Goal: Register for event/course

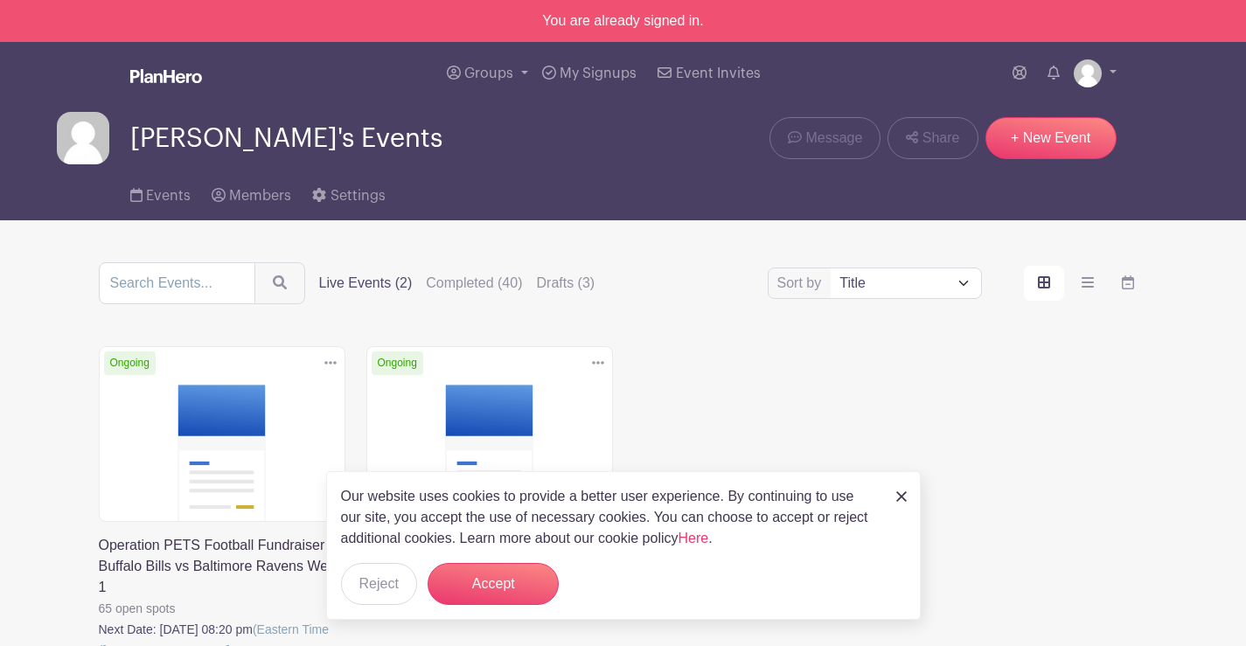
scroll to position [173, 0]
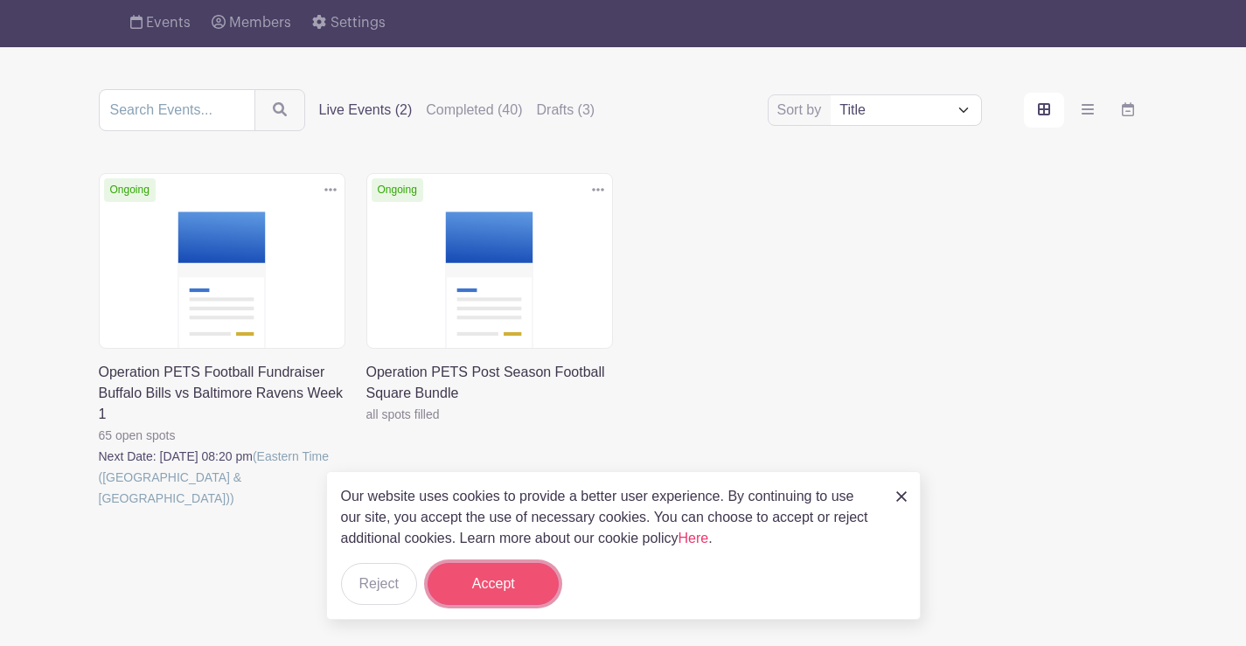
click at [499, 572] on button "Accept" at bounding box center [493, 584] width 131 height 42
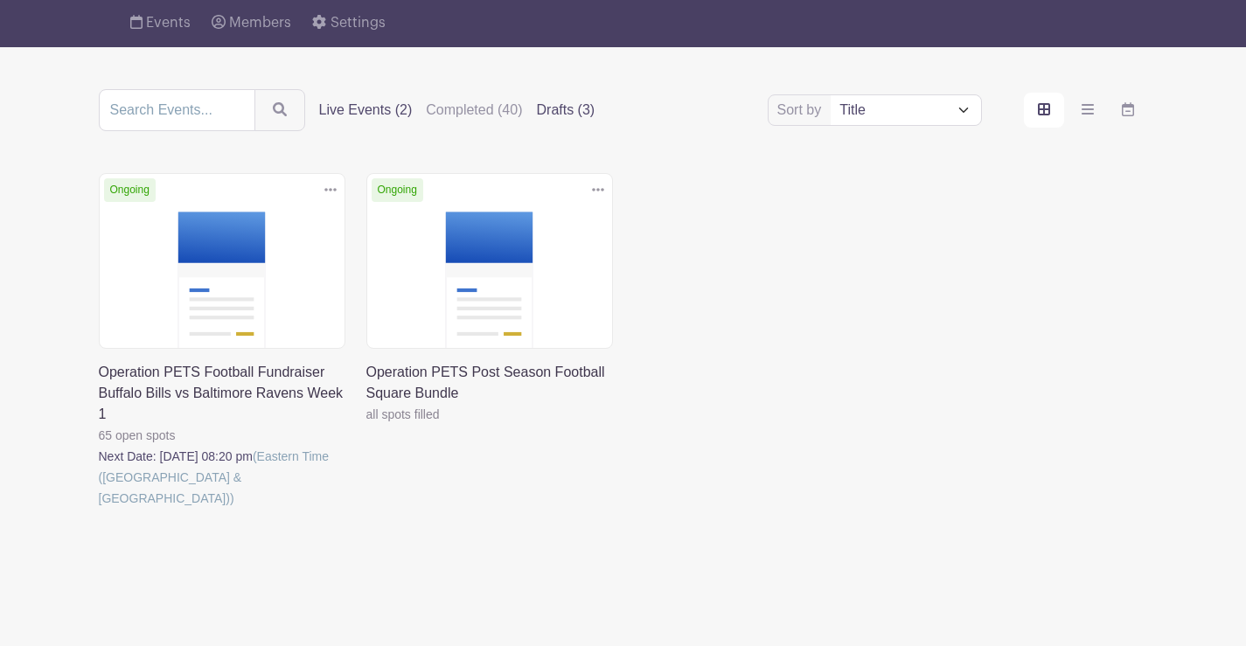
click at [554, 108] on label "Drafts (3)" at bounding box center [566, 110] width 59 height 21
click at [0, 0] on input "Drafts (3)" at bounding box center [0, 0] width 0 height 0
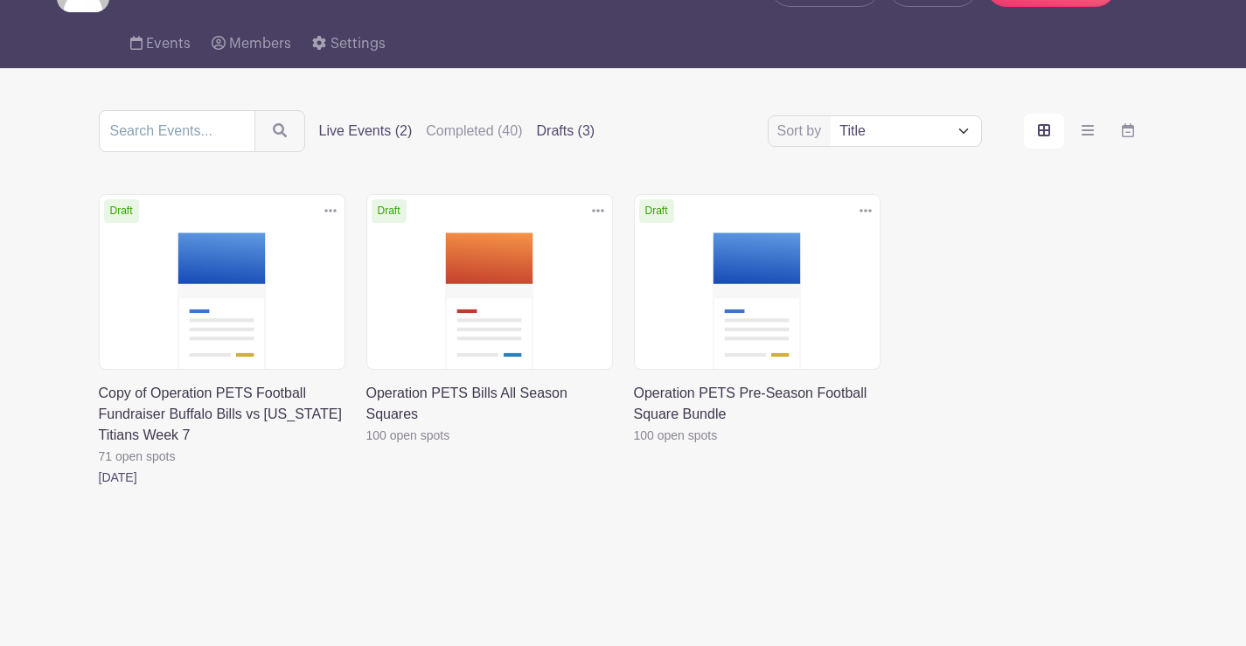
click at [367, 128] on label "Live Events (2)" at bounding box center [366, 131] width 94 height 21
click at [0, 0] on input "Live Events (2)" at bounding box center [0, 0] width 0 height 0
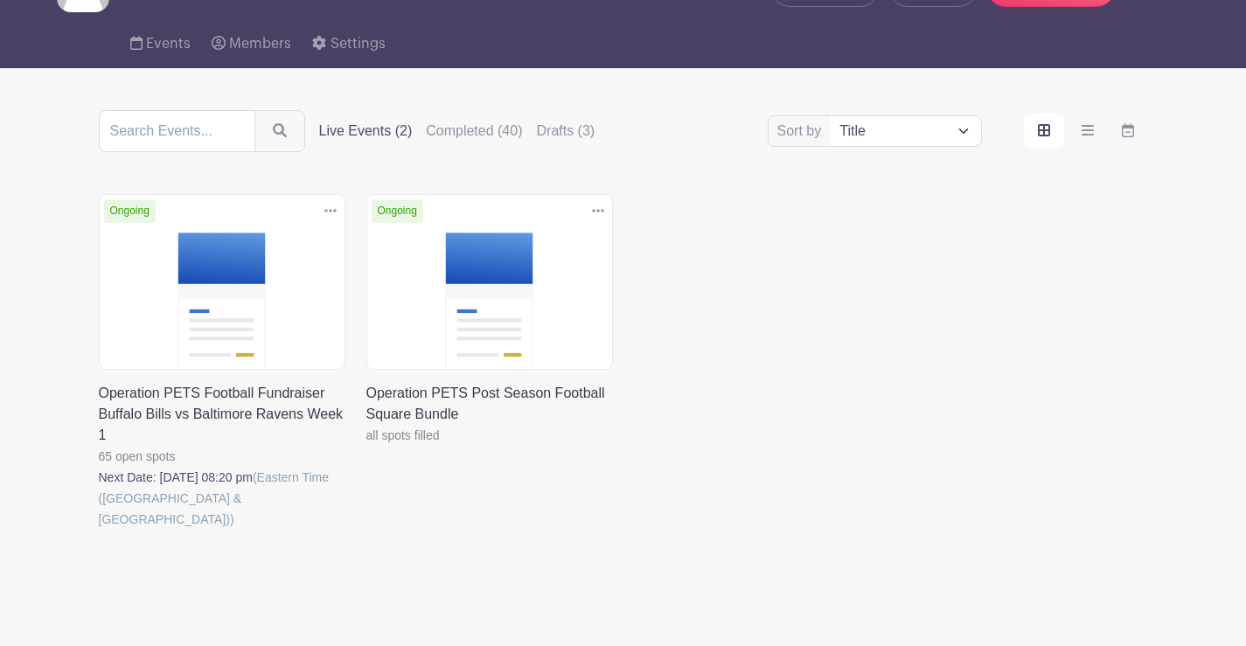
scroll to position [173, 0]
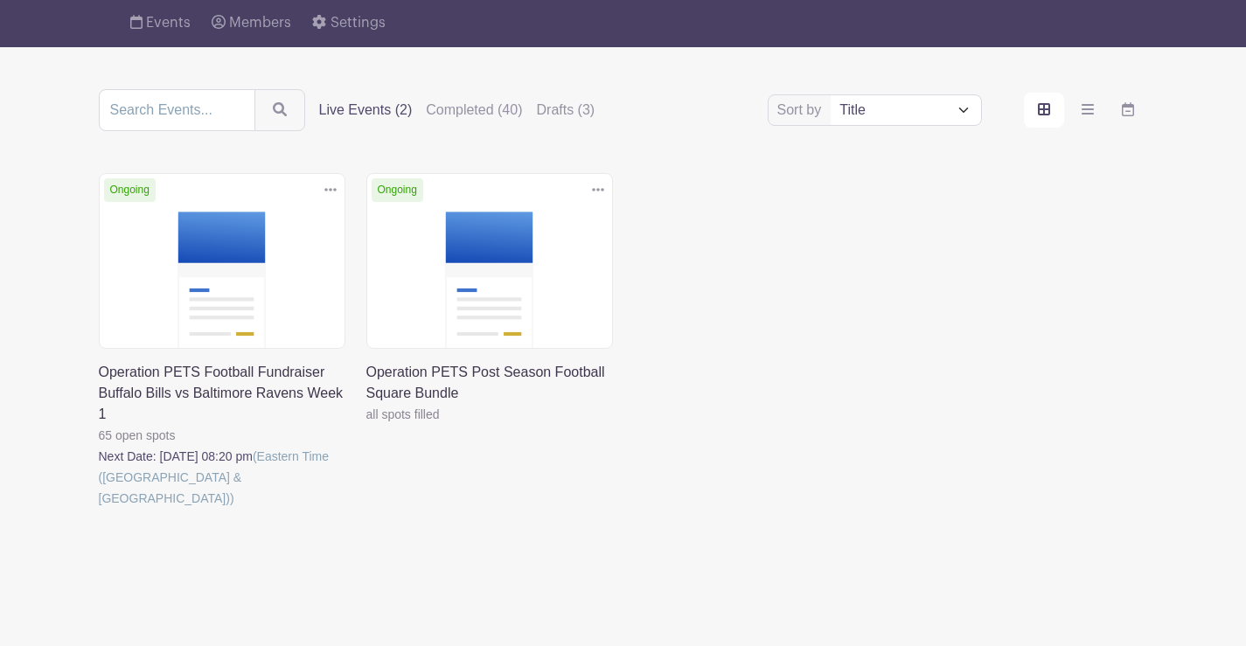
click at [99, 509] on link at bounding box center [99, 509] width 0 height 0
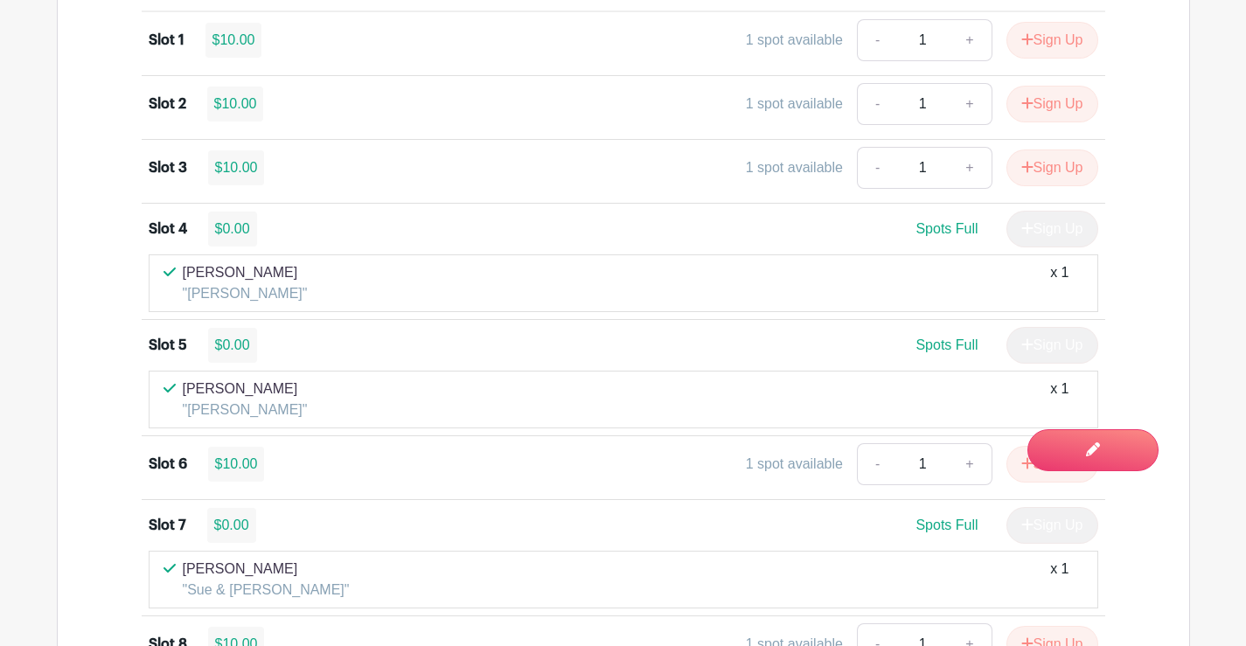
scroll to position [1399, 0]
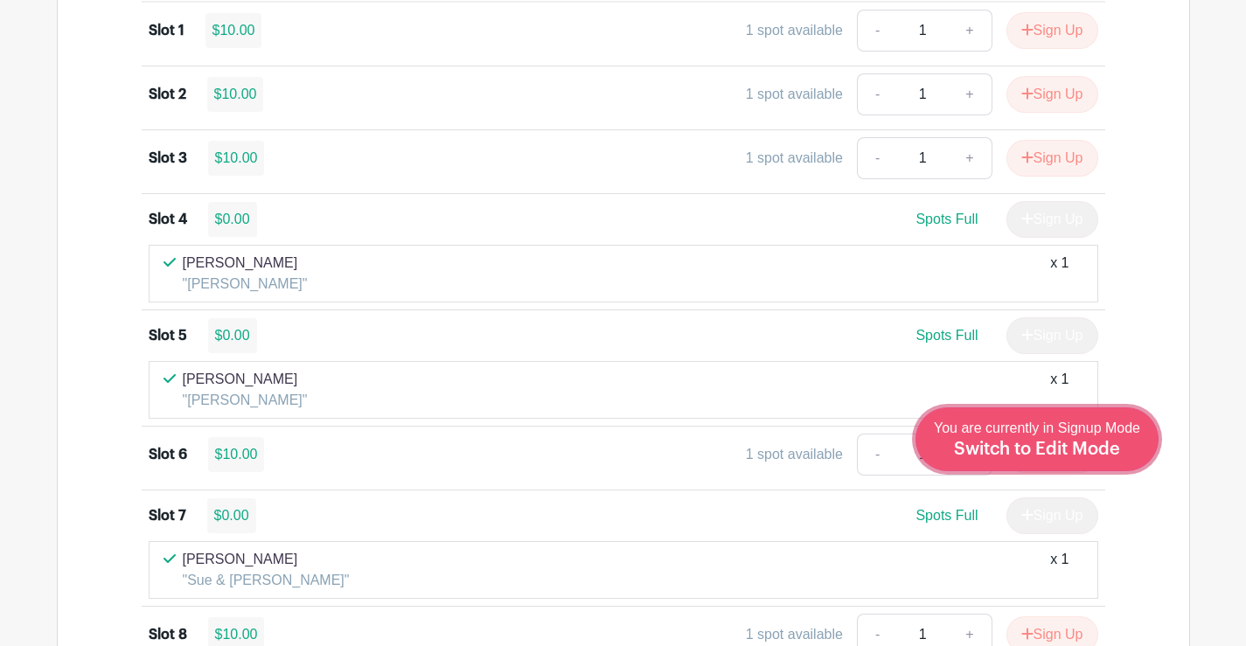
click at [1106, 448] on span "Switch to Edit Mode" at bounding box center [1037, 449] width 166 height 17
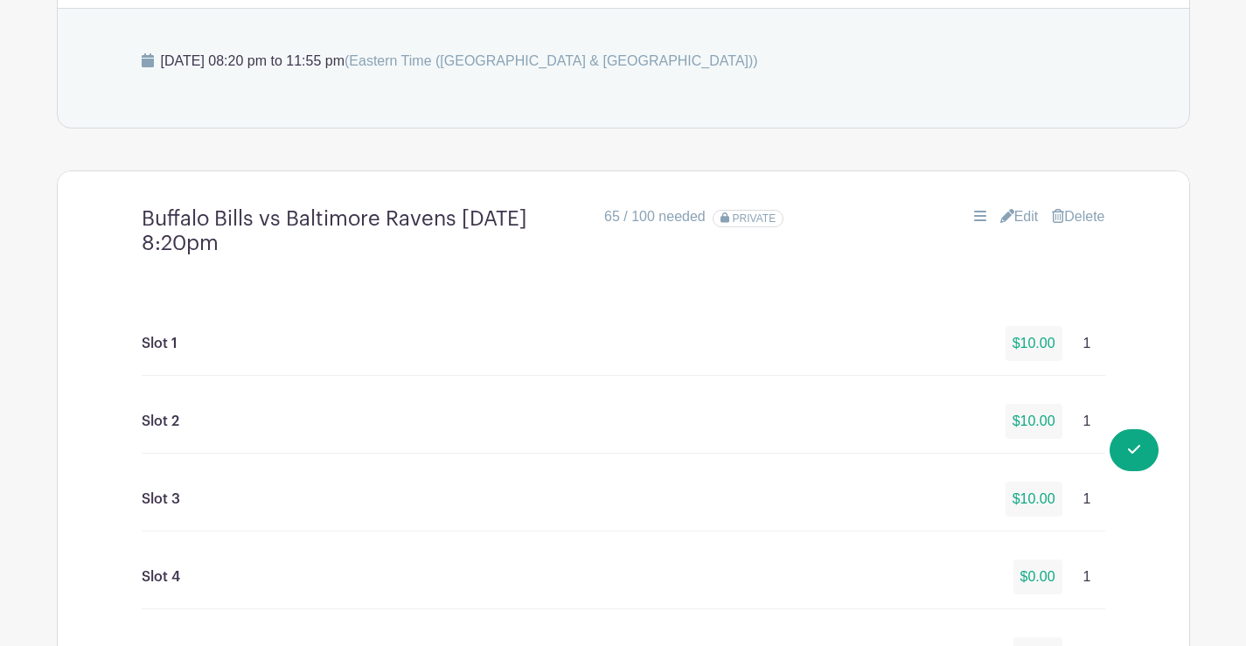
scroll to position [1137, 0]
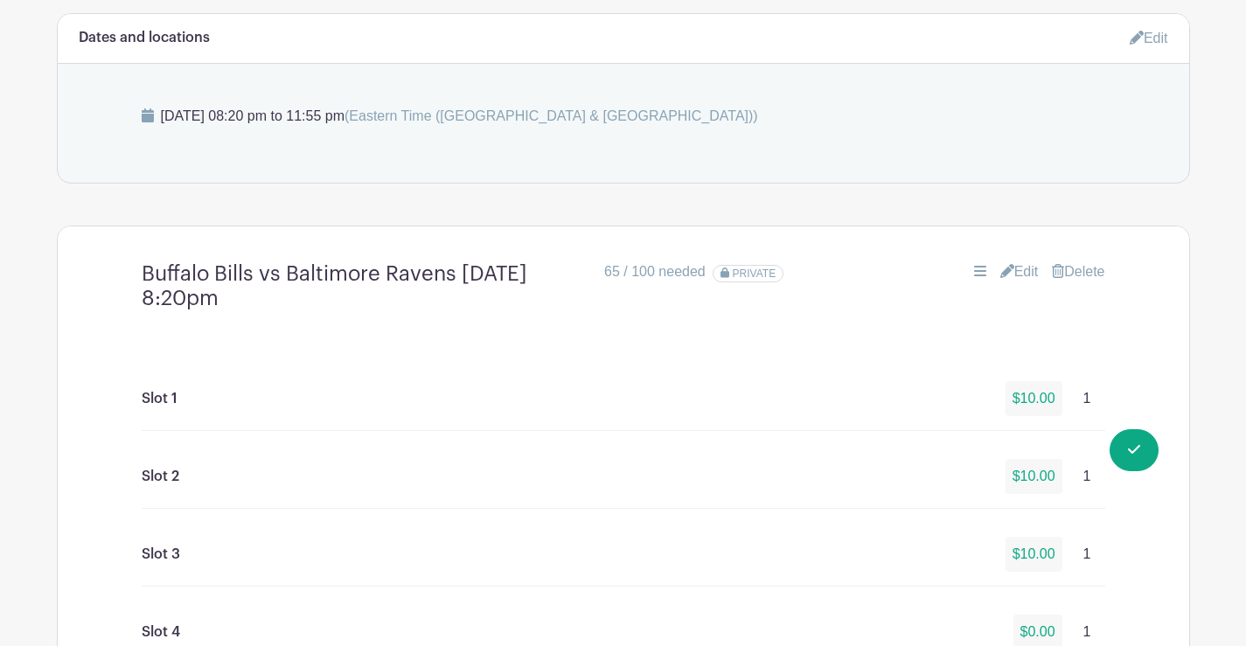
click at [1016, 271] on link "Edit" at bounding box center [1020, 272] width 38 height 21
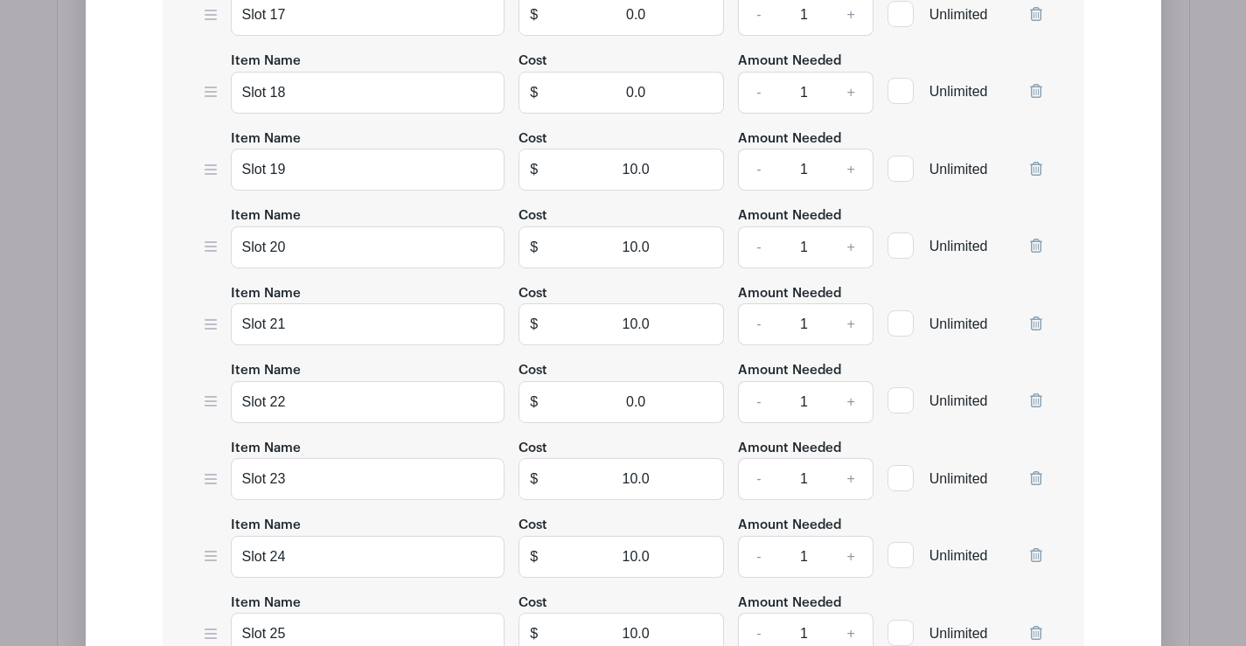
scroll to position [3149, 0]
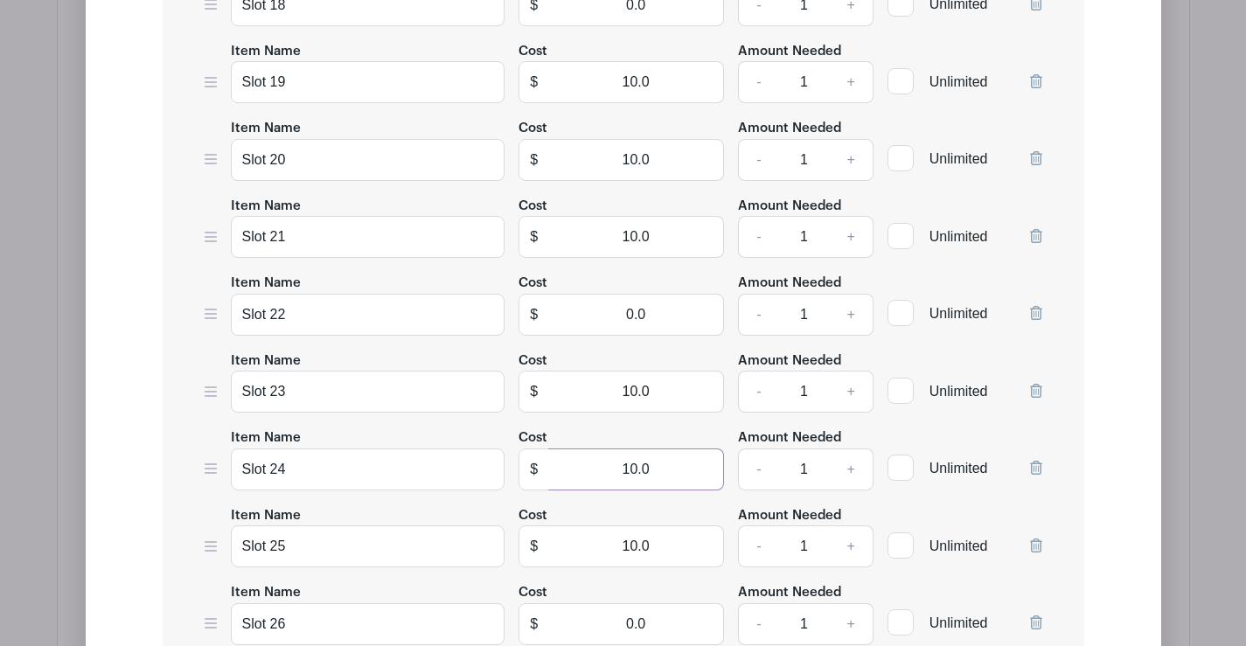
click at [687, 466] on input "10.0" at bounding box center [636, 470] width 176 height 42
type input "1"
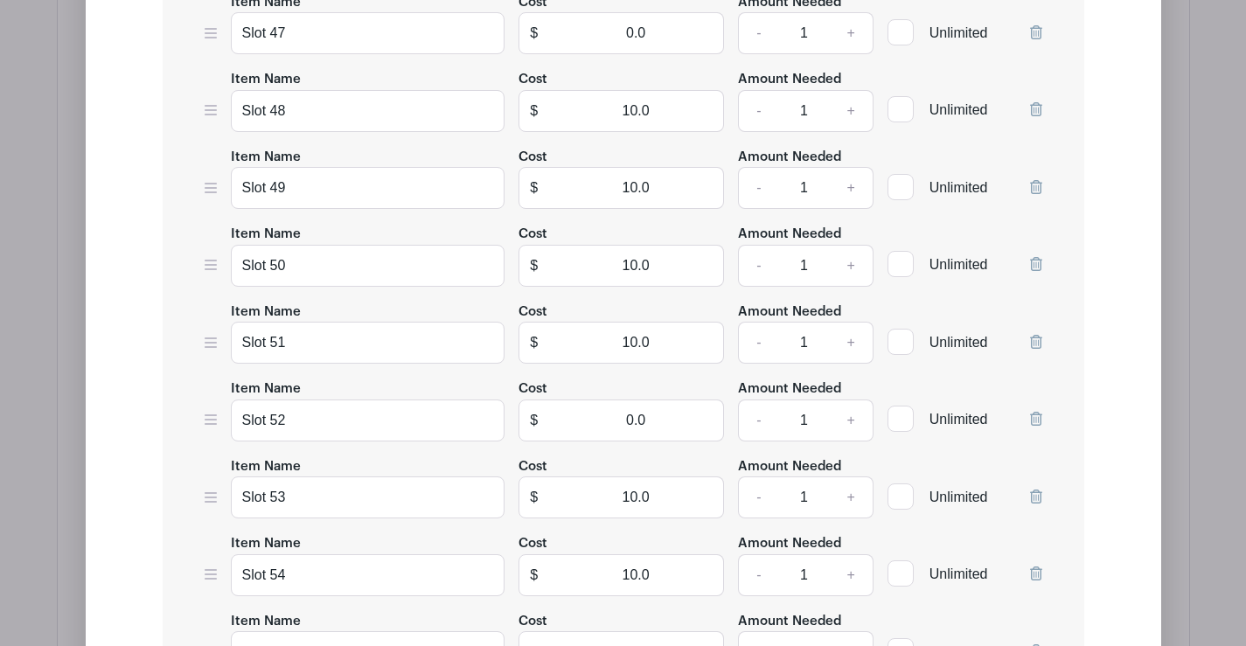
scroll to position [5335, 0]
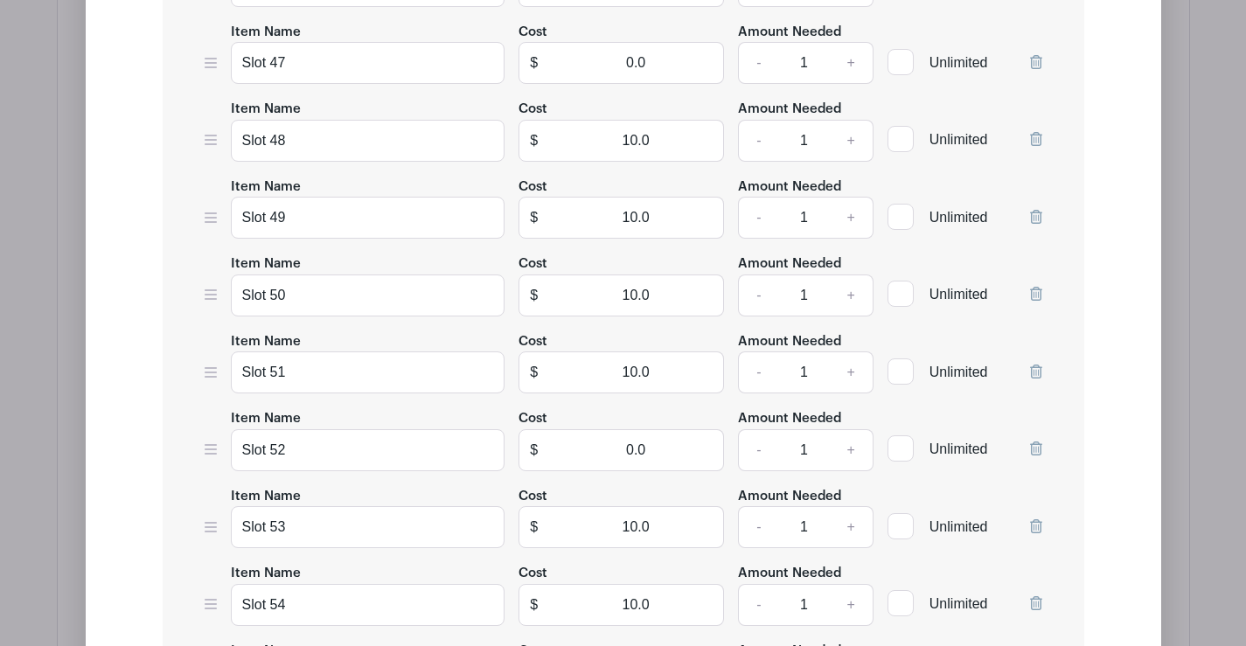
type input "0"
click at [671, 148] on input "10.0" at bounding box center [636, 141] width 176 height 42
type input "1"
type input "0"
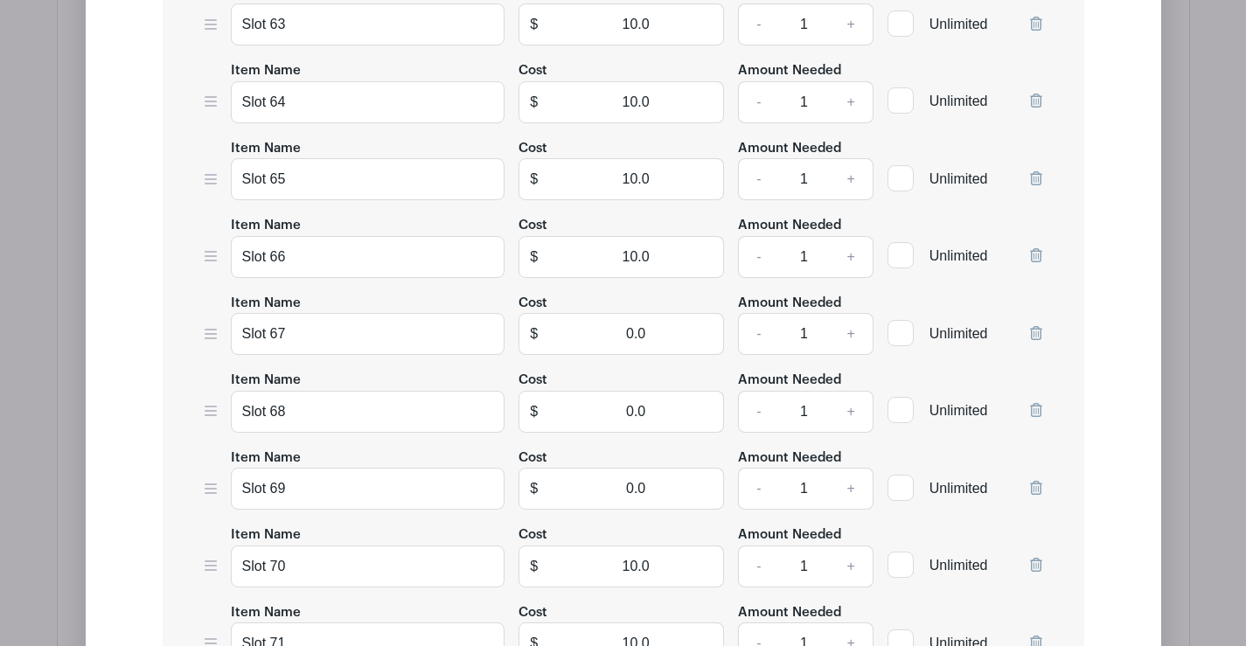
scroll to position [6647, 0]
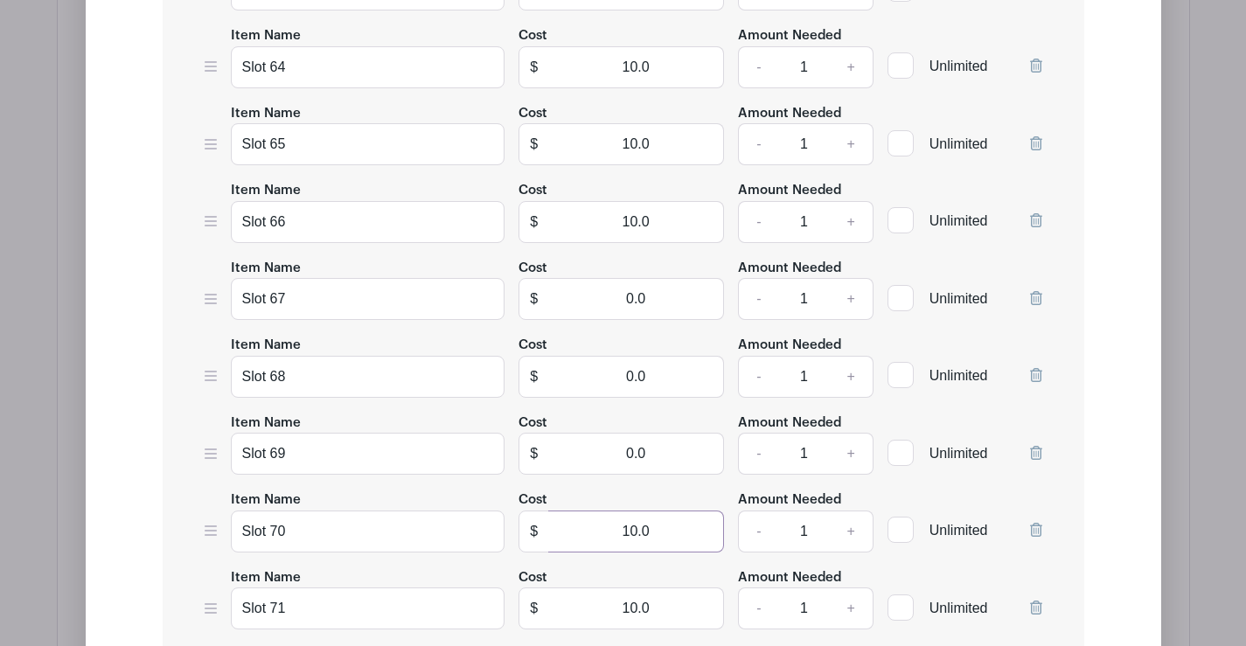
drag, startPoint x: 690, startPoint y: 530, endPoint x: 735, endPoint y: 528, distance: 44.6
click at [736, 528] on div "Item Name Slot 70 Cost $ 10.0 Amount Needed - 1 + Unlimited" at bounding box center [624, 521] width 838 height 64
click at [660, 533] on input "10.0" at bounding box center [636, 532] width 176 height 42
type input "1"
type input "0"
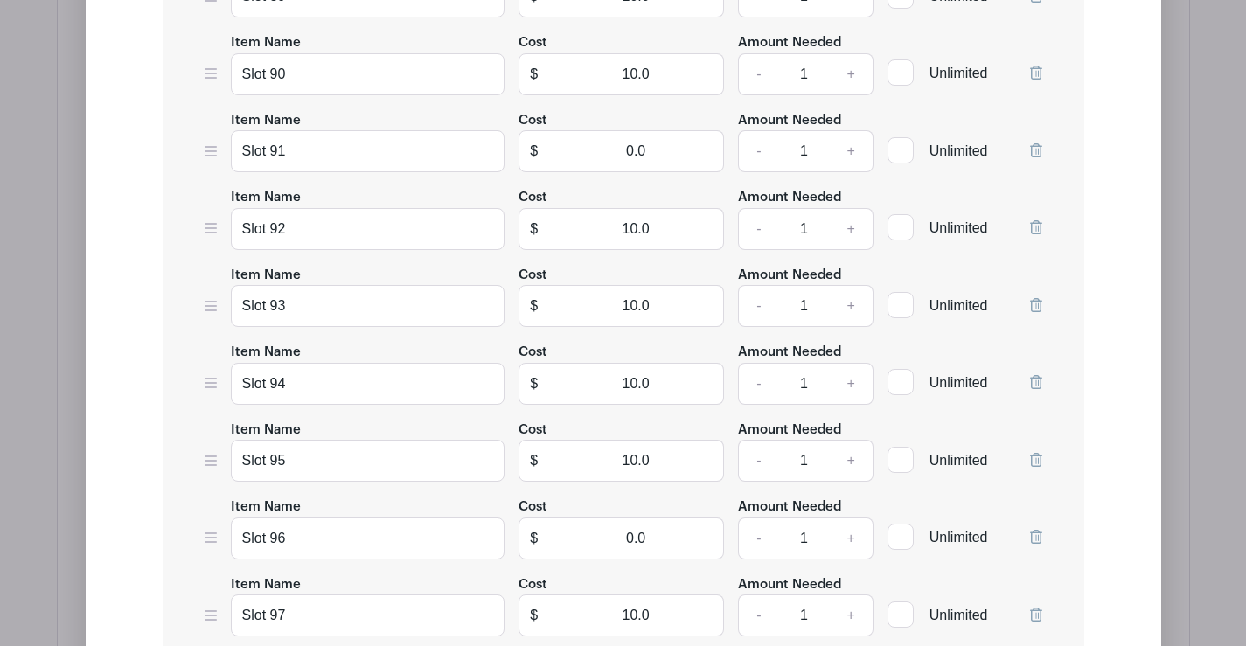
scroll to position [8659, 0]
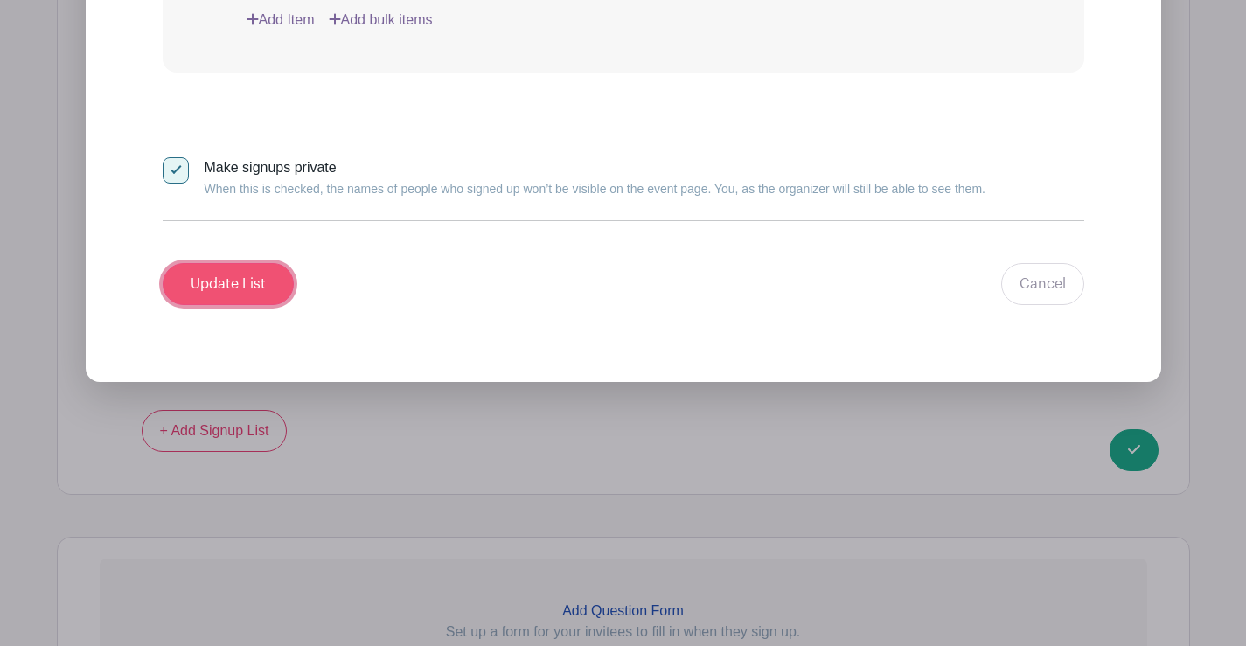
click at [209, 274] on input "Update List" at bounding box center [228, 284] width 131 height 42
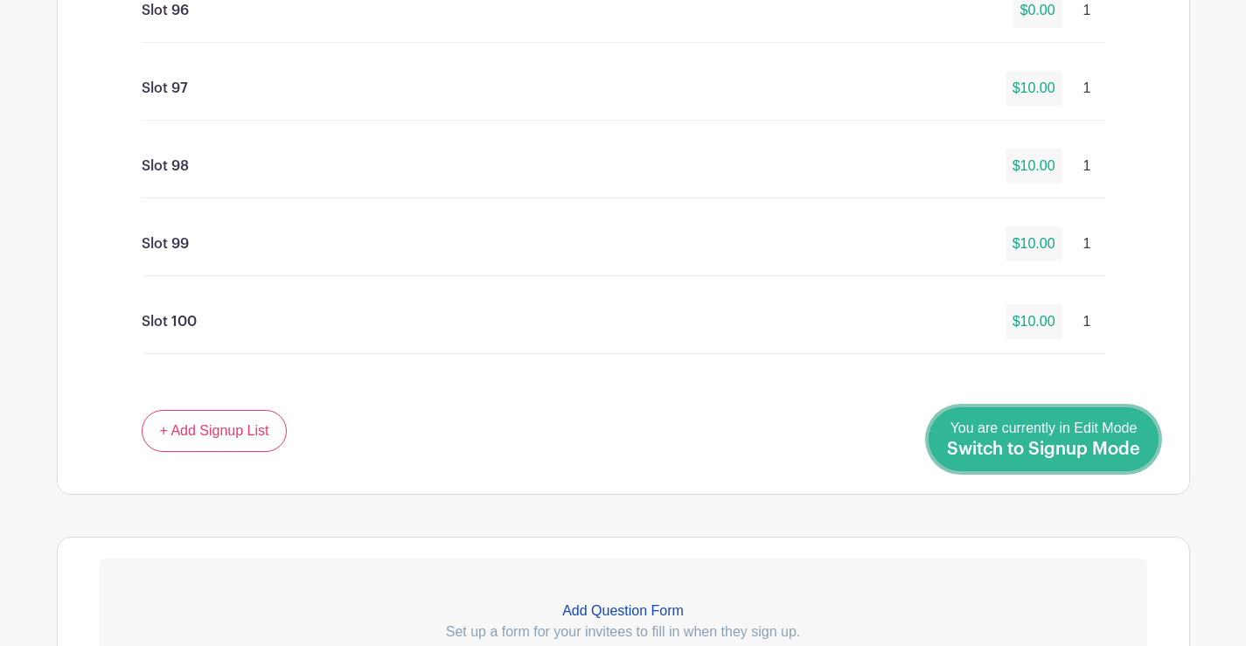
click at [1121, 443] on span "Switch to Signup Mode" at bounding box center [1043, 449] width 193 height 17
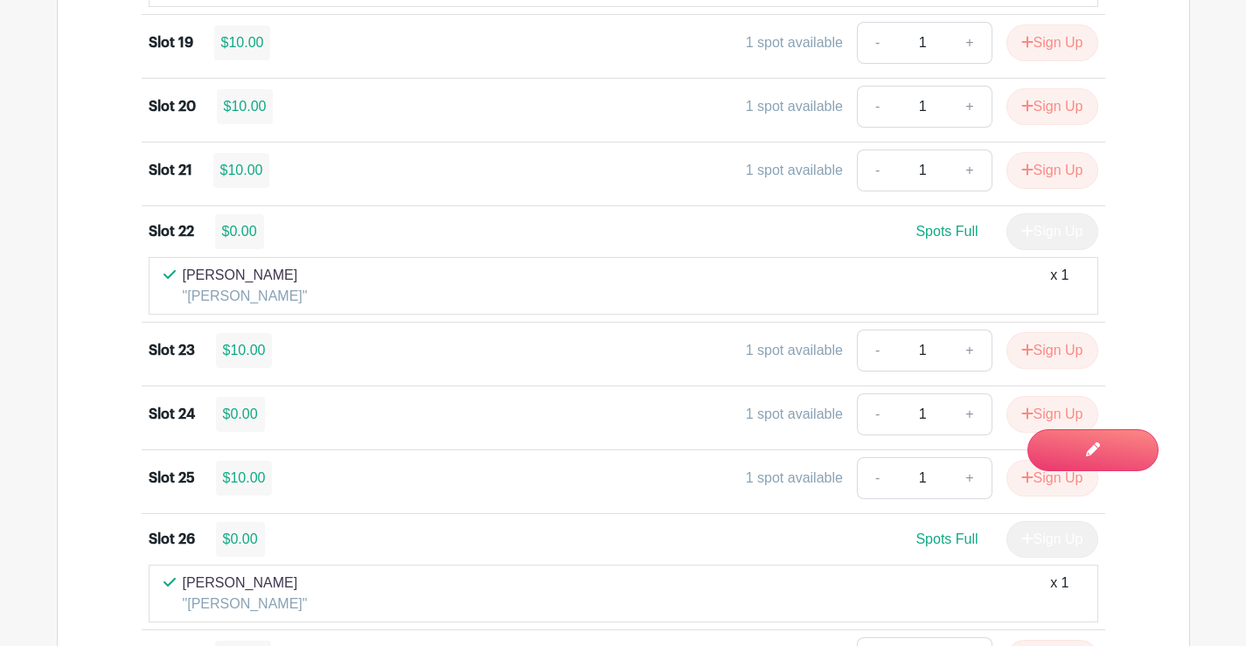
scroll to position [3149, 0]
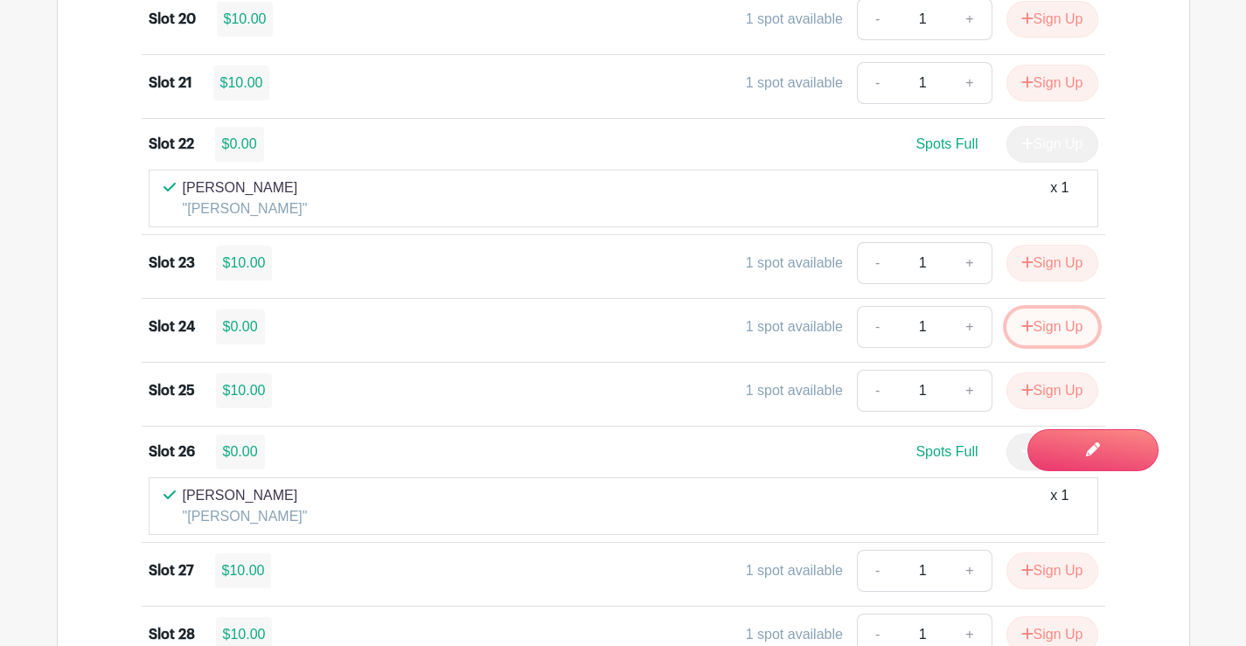
click at [1036, 325] on button "Sign Up" at bounding box center [1053, 327] width 92 height 37
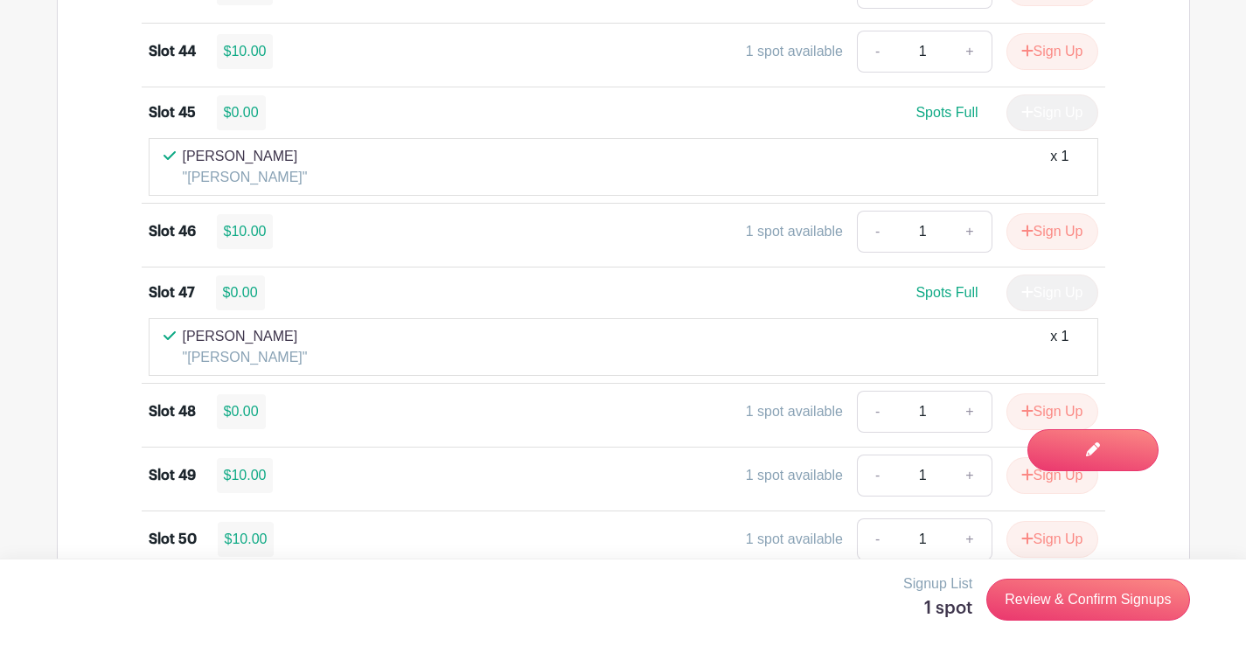
scroll to position [5130, 0]
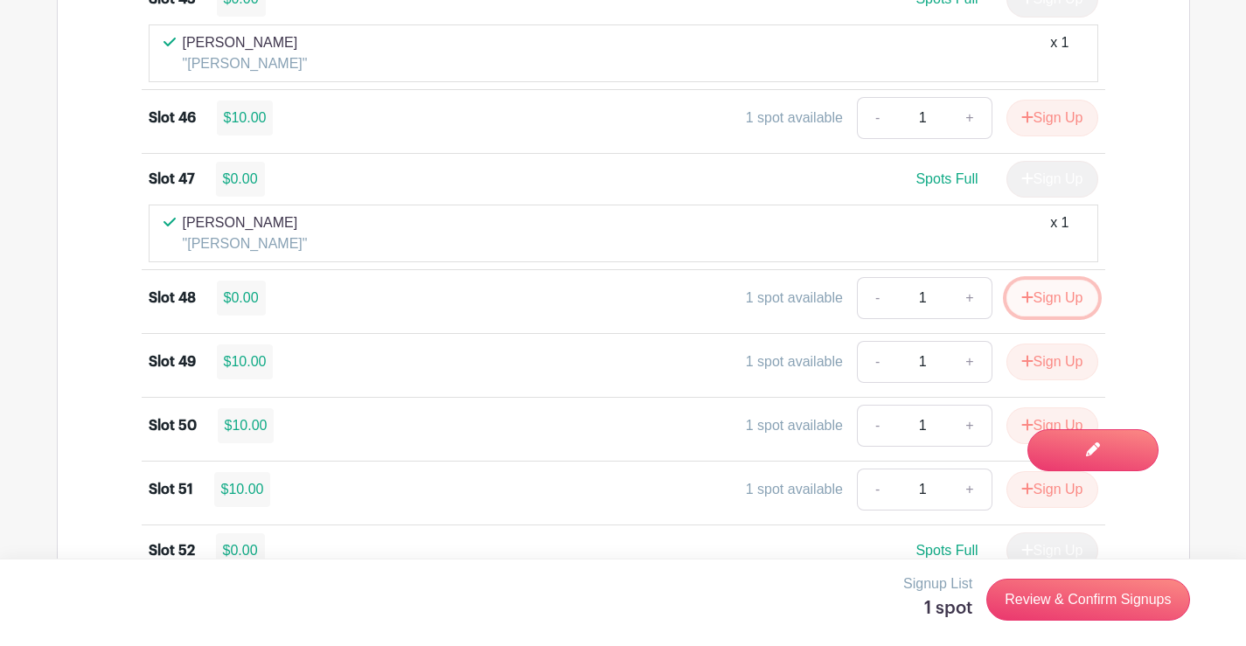
click at [1029, 290] on button "Sign Up" at bounding box center [1053, 298] width 92 height 37
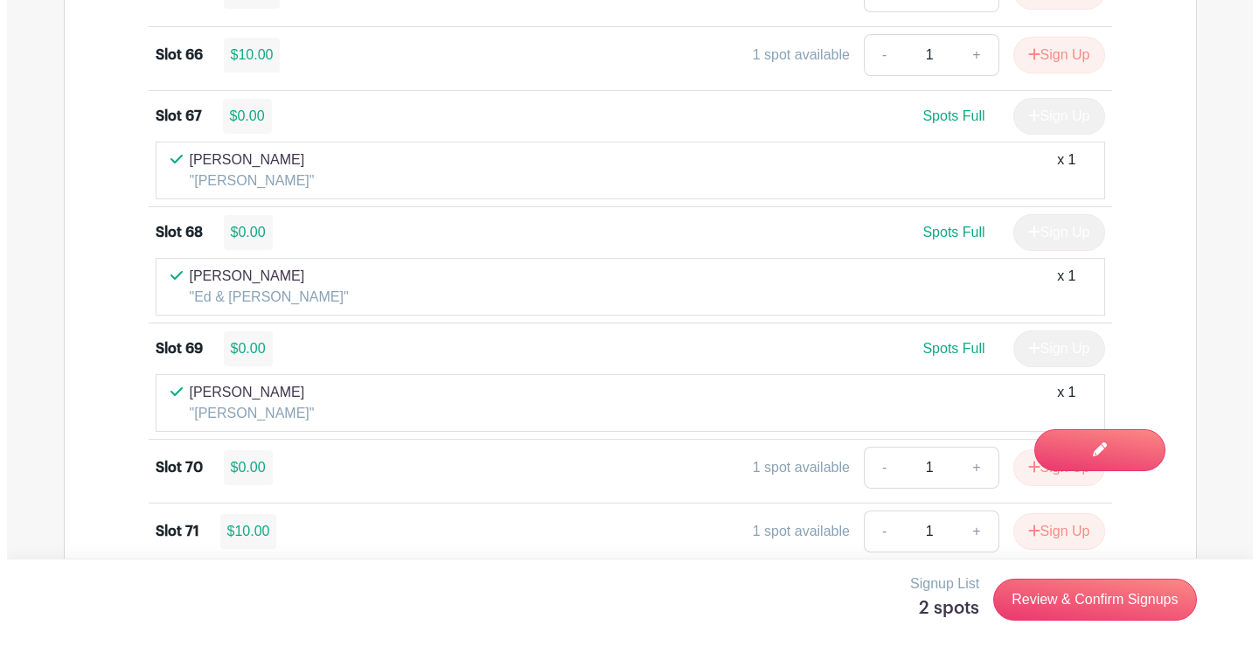
scroll to position [7185, 0]
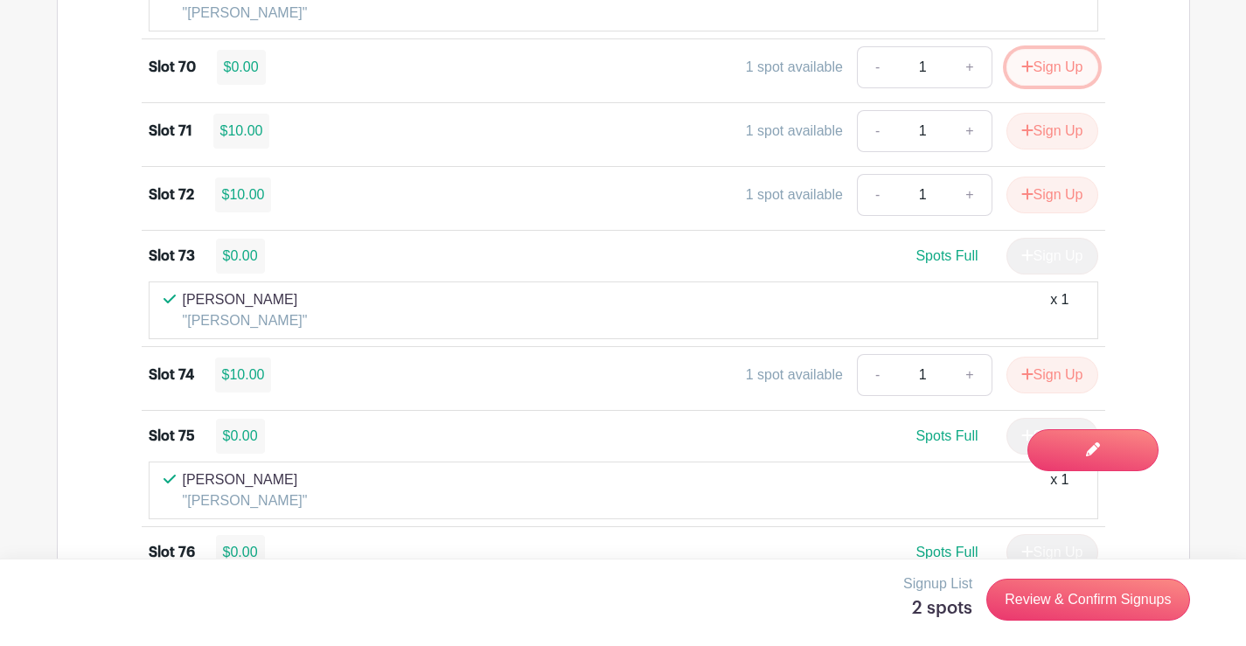
click at [1038, 64] on button "Sign Up" at bounding box center [1053, 67] width 92 height 37
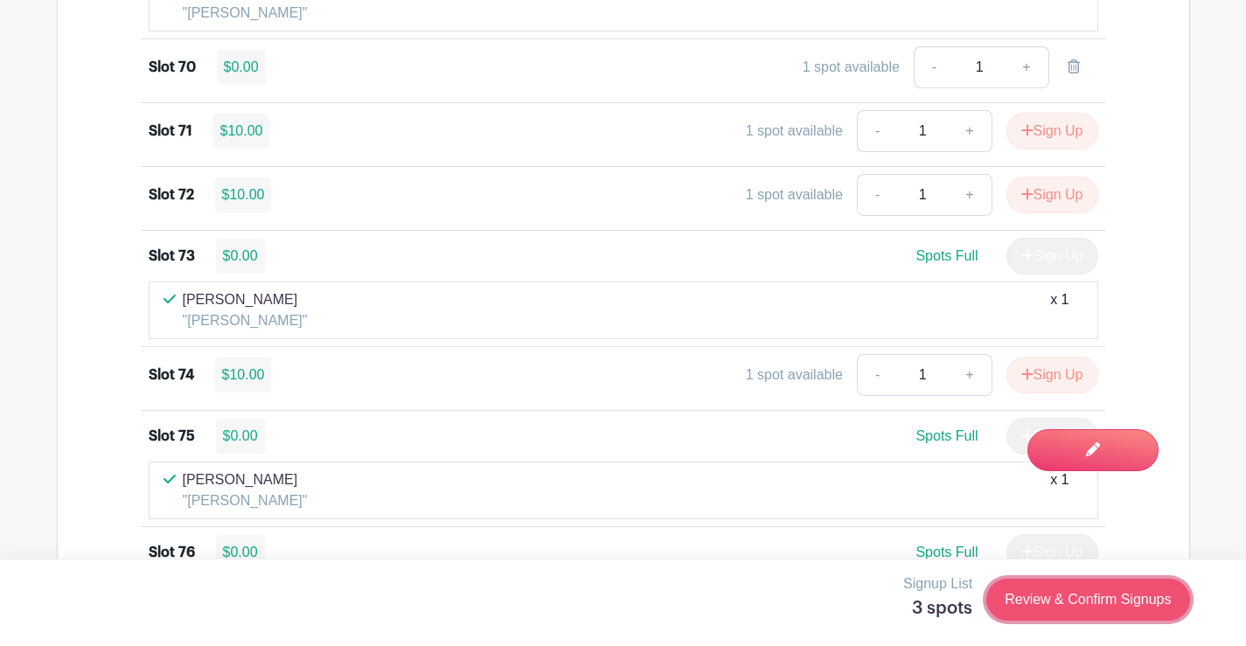
click at [1077, 601] on link "Review & Confirm Signups" at bounding box center [1088, 600] width 203 height 42
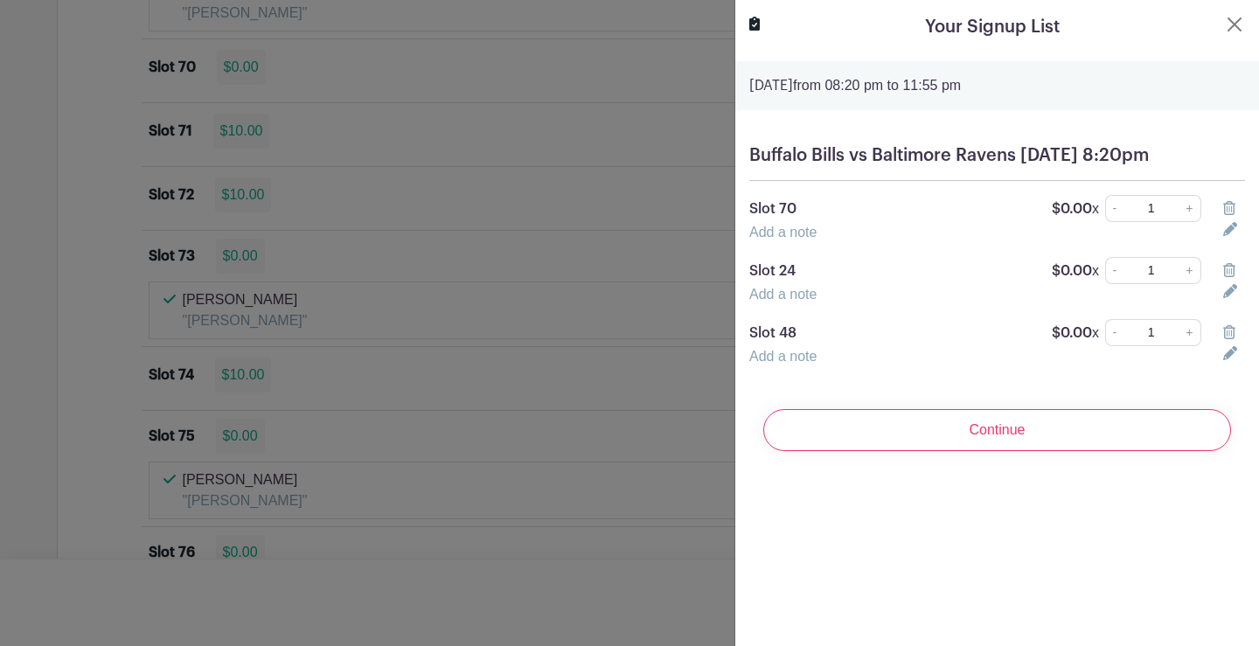
click at [779, 240] on link "Add a note" at bounding box center [783, 232] width 67 height 15
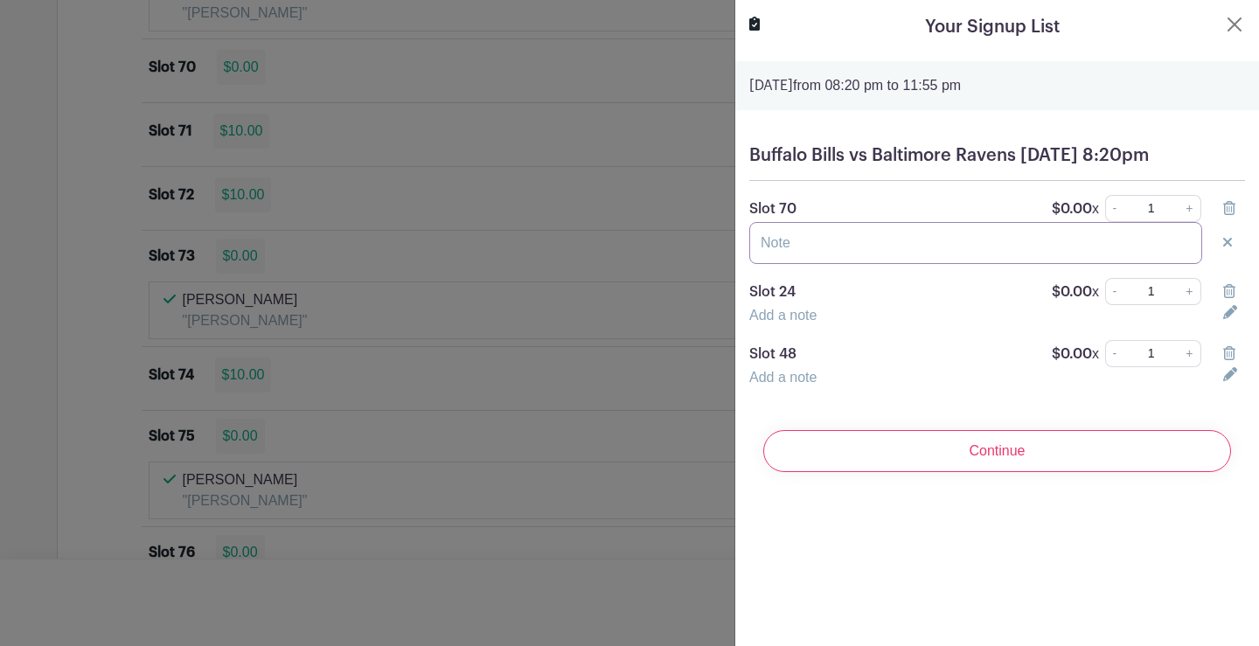
click at [791, 262] on input "text" at bounding box center [976, 243] width 453 height 42
type input "[PERSON_NAME]"
click at [794, 323] on link "Add a note" at bounding box center [783, 315] width 67 height 15
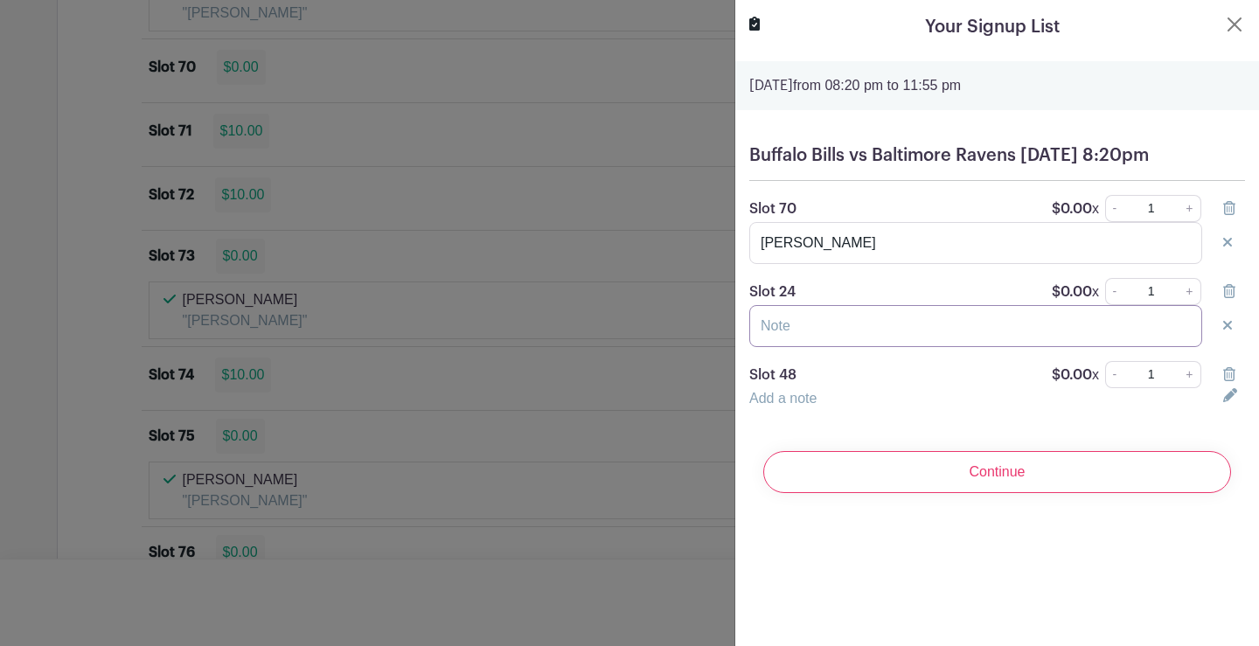
click at [805, 347] on input "text" at bounding box center [976, 326] width 453 height 42
type input "[PERSON_NAME]"
click at [786, 406] on link "Add a note" at bounding box center [783, 398] width 67 height 15
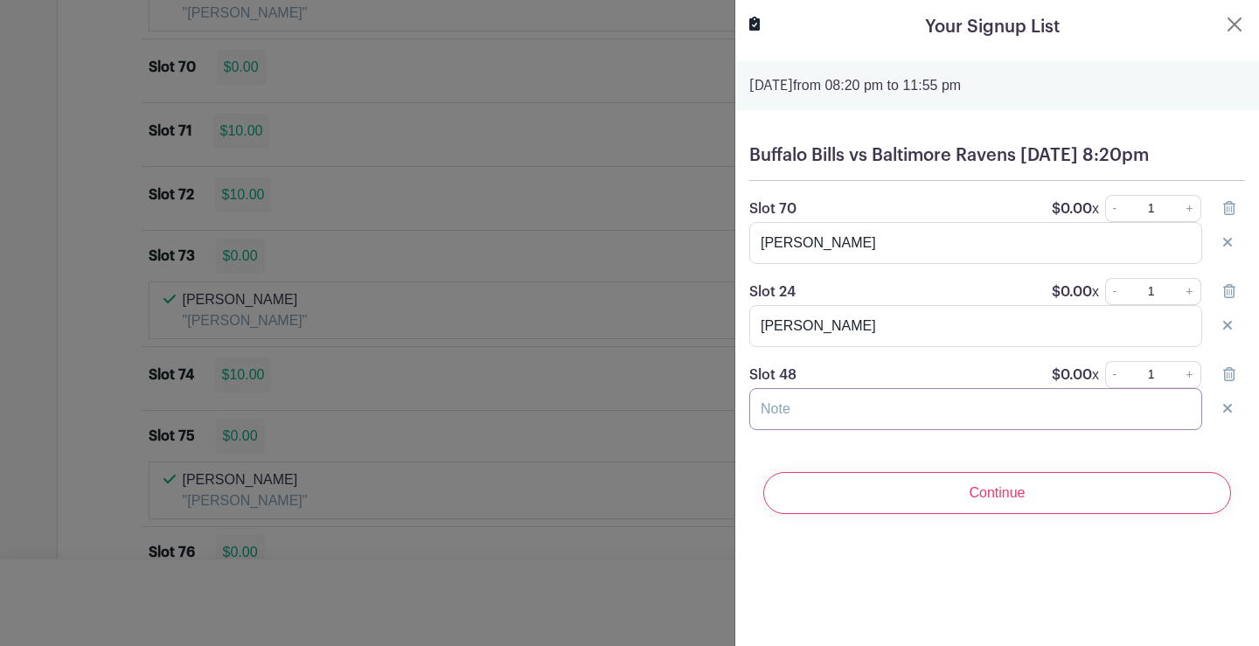
click at [839, 421] on input "text" at bounding box center [976, 409] width 453 height 42
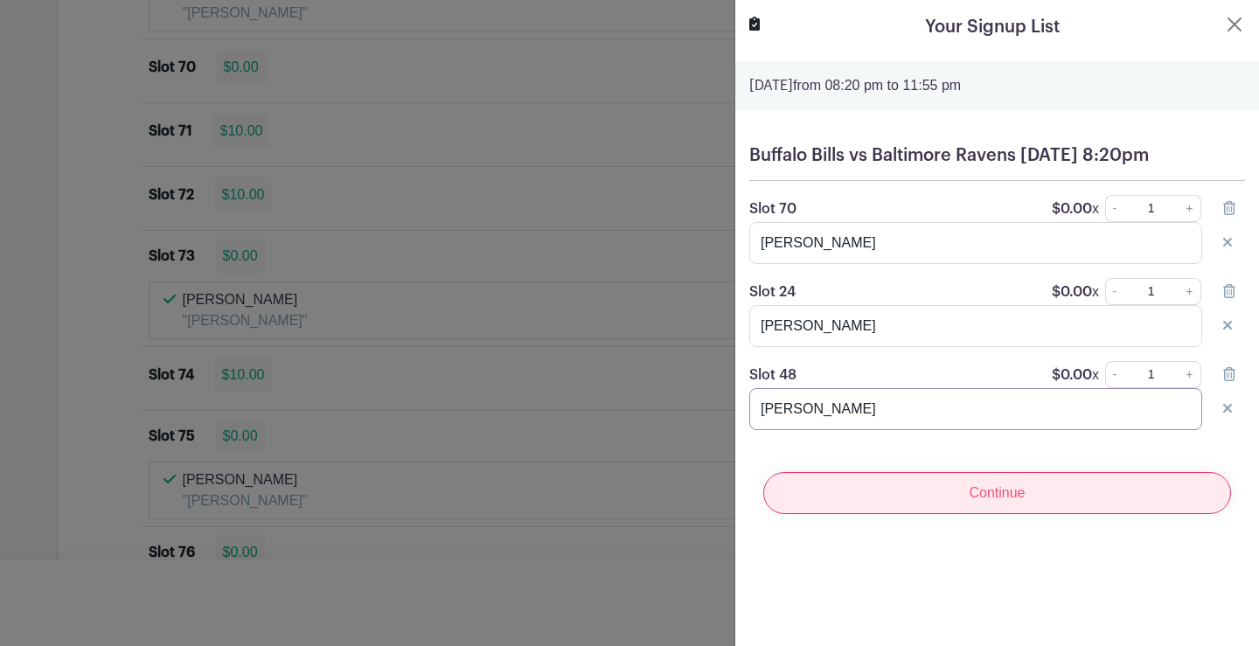
type input "[PERSON_NAME]"
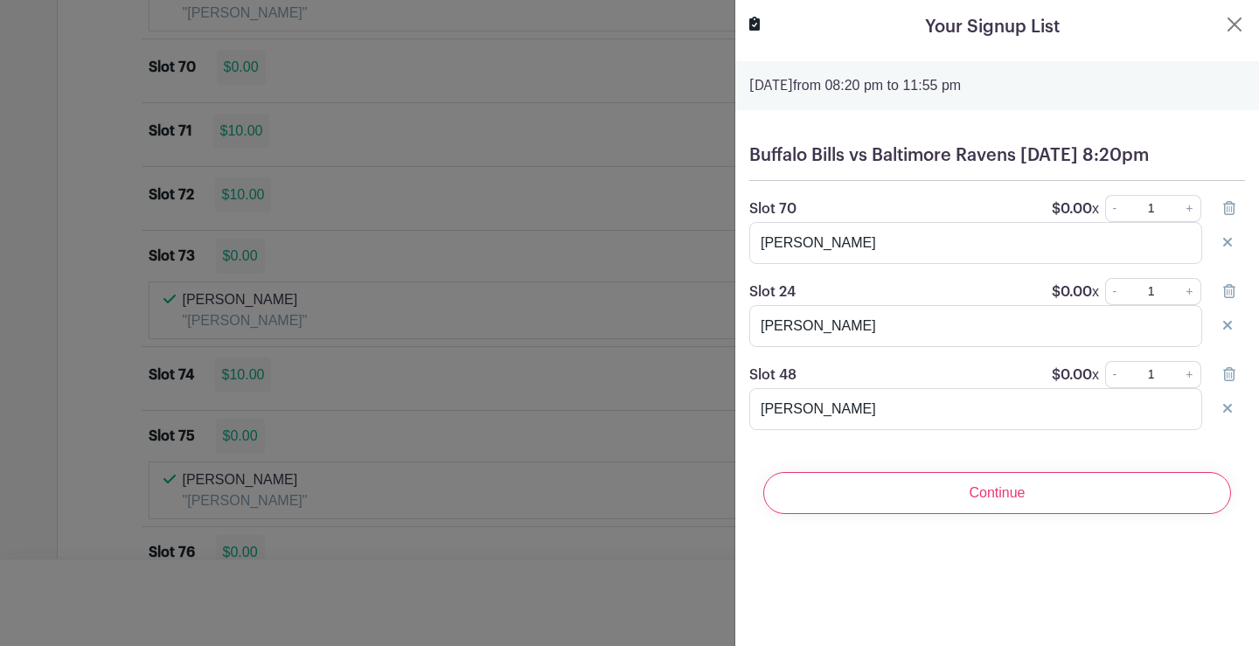
click at [968, 514] on input "Continue" at bounding box center [998, 493] width 468 height 42
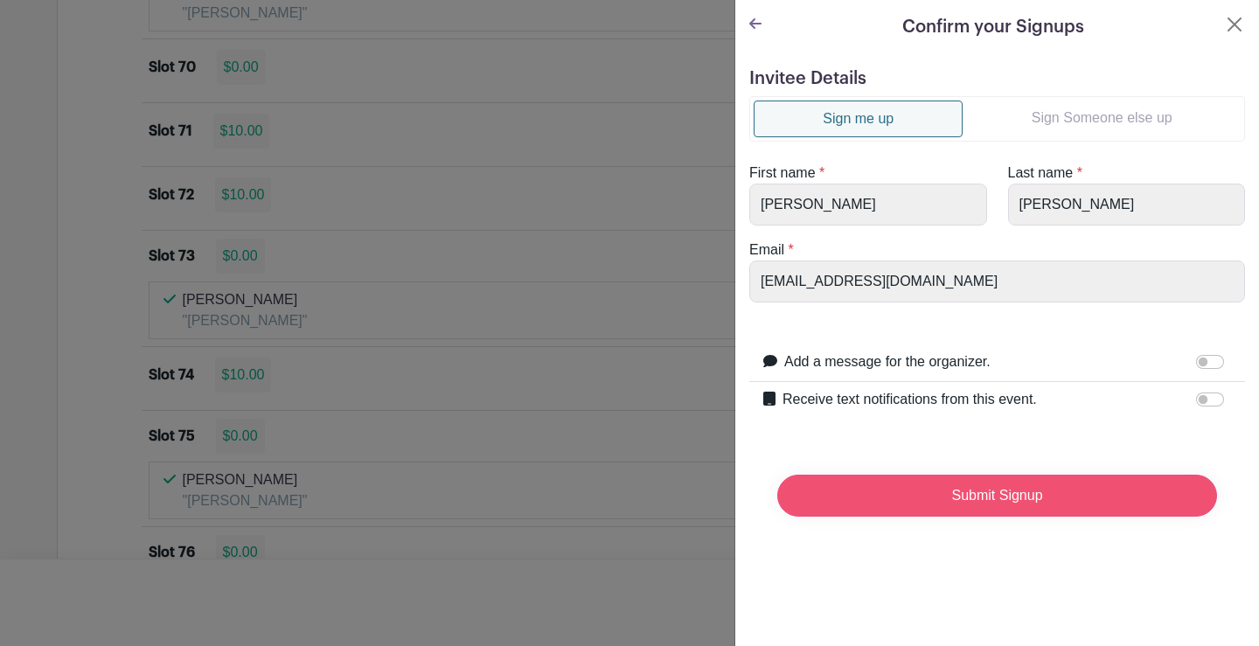
click at [999, 479] on input "Submit Signup" at bounding box center [998, 496] width 440 height 42
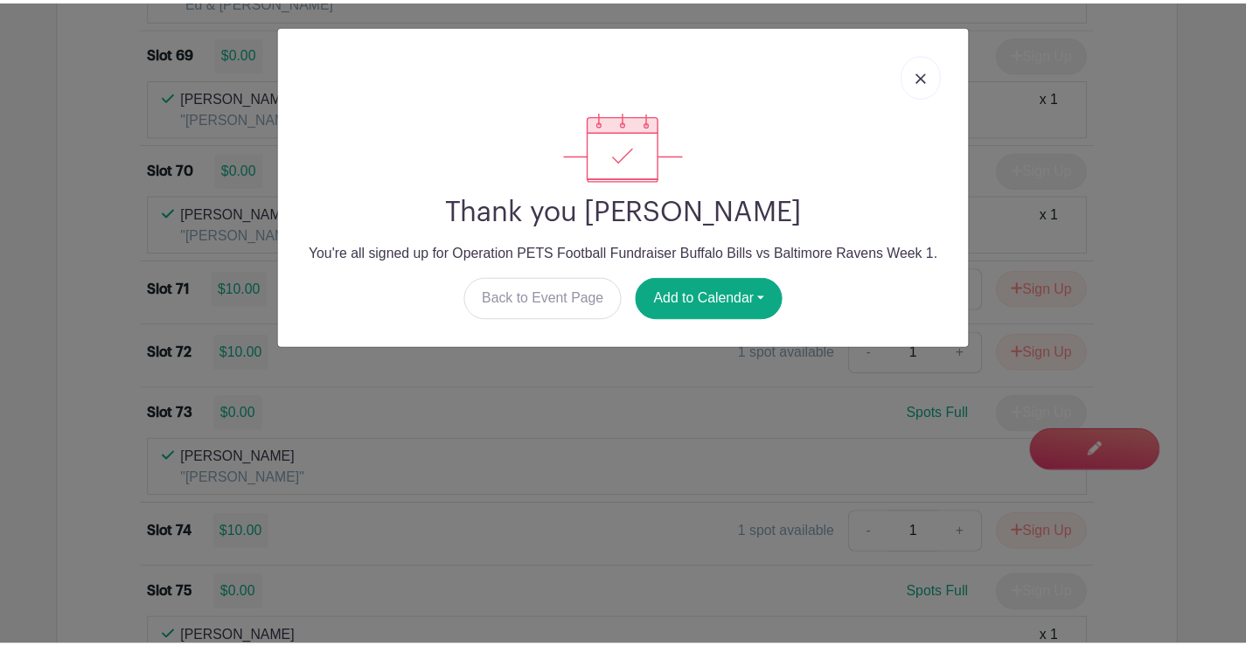
scroll to position [7290, 0]
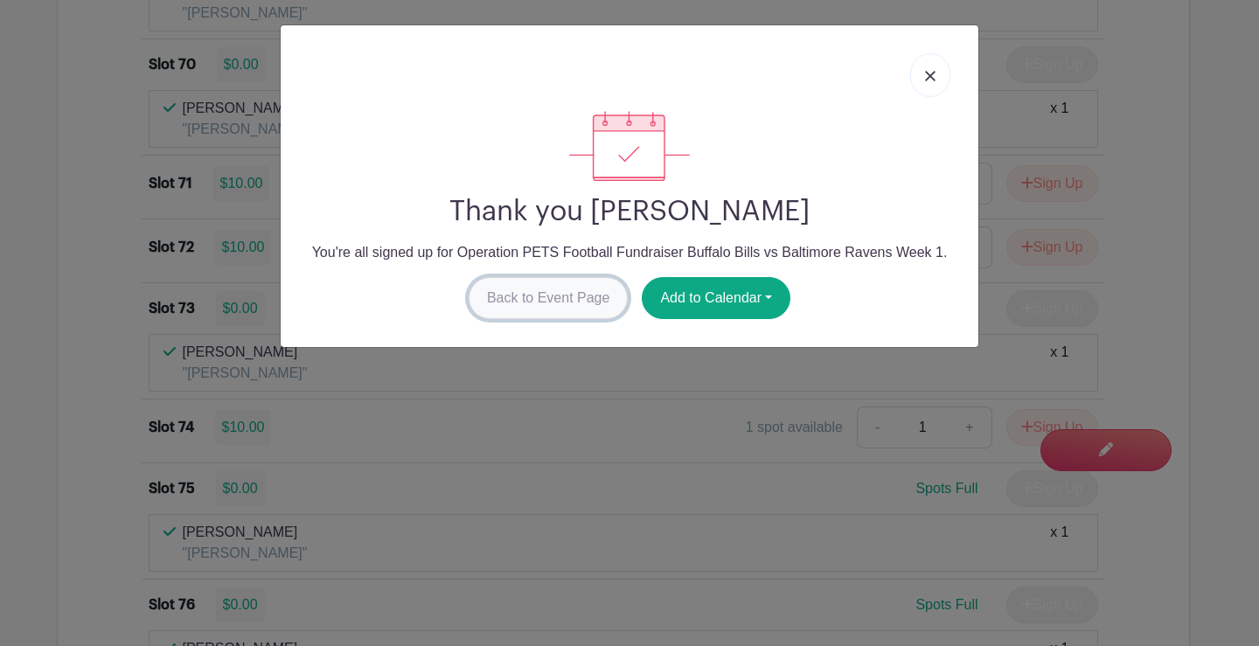
click at [596, 299] on link "Back to Event Page" at bounding box center [549, 298] width 160 height 42
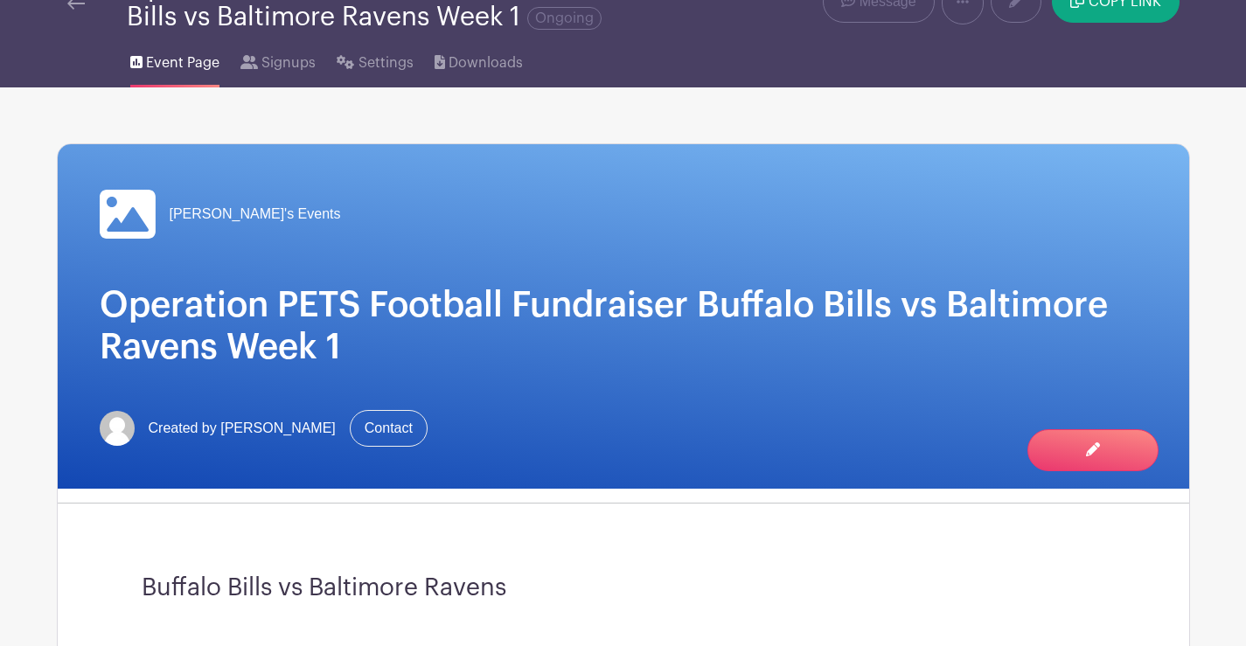
scroll to position [0, 0]
